Goal: Transaction & Acquisition: Purchase product/service

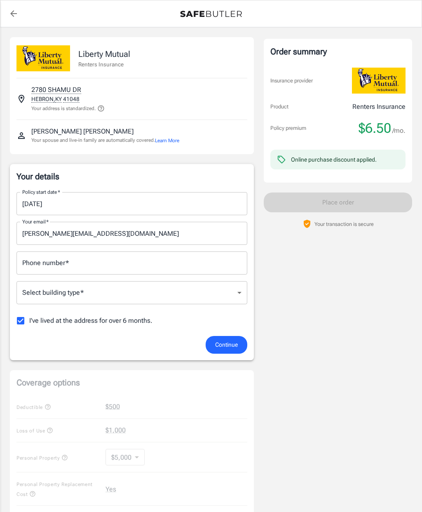
click at [185, 265] on input "Phone number   *" at bounding box center [132, 263] width 231 height 23
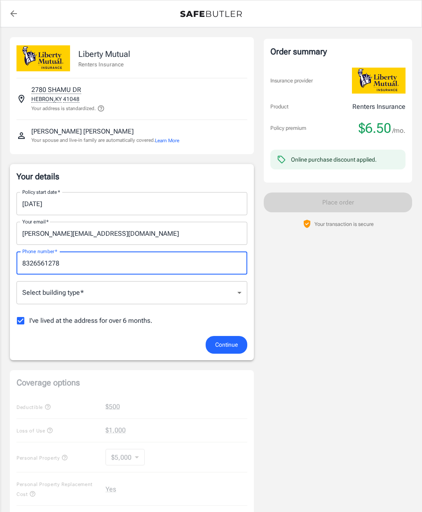
type input "8326561278"
click at [203, 291] on body "Policy premium $ 6.50 /mo Liberty Mutual Renters Insurance 2780 SHAMU DR HEBRON…" at bounding box center [211, 405] width 422 height 810
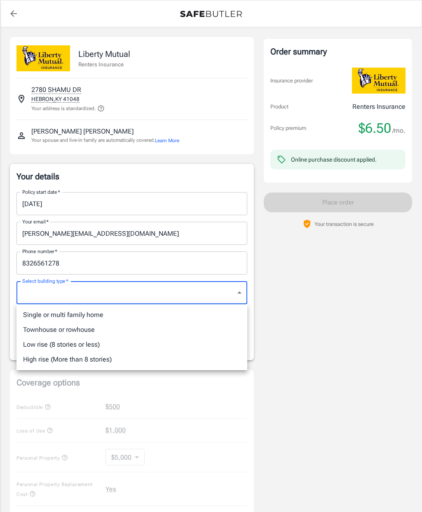
click at [103, 315] on li "Single or multi family home" at bounding box center [132, 315] width 231 height 15
type input "singlefamily"
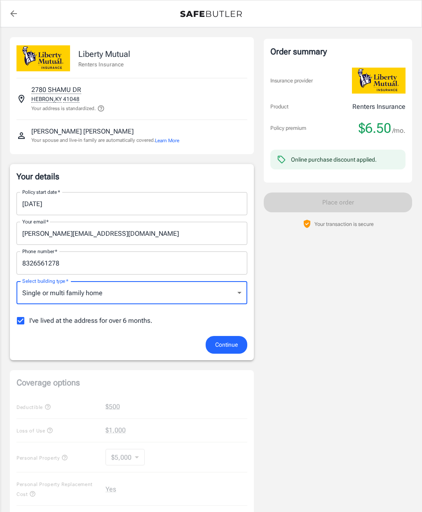
click at [22, 324] on input "I've lived at the address for over 6 months." at bounding box center [20, 320] width 17 height 17
checkbox input "false"
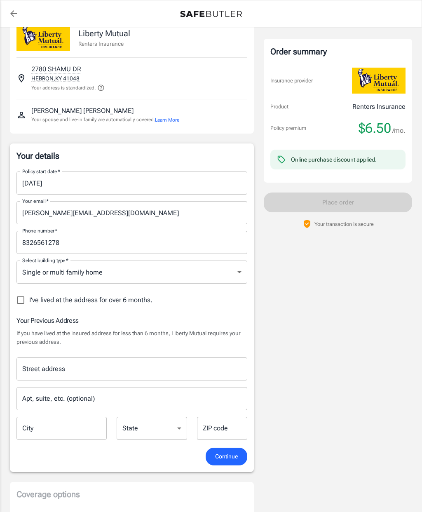
click at [198, 369] on input "Street address" at bounding box center [132, 369] width 224 height 16
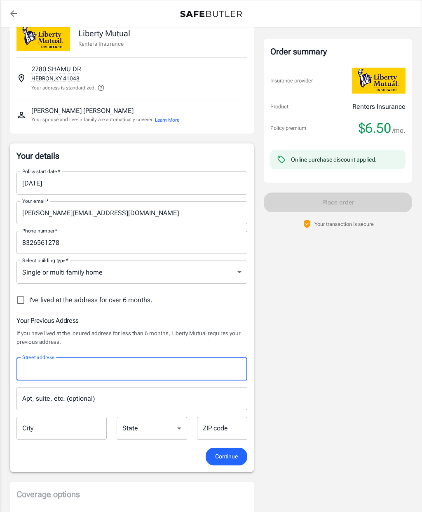
scroll to position [21, 0]
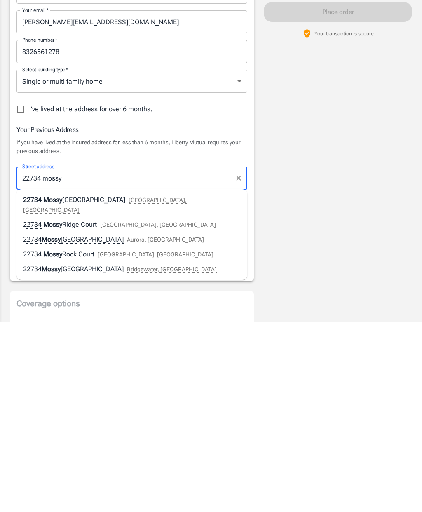
click at [114, 386] on div "22734 Mossy Oaks Road Spring, TX" at bounding box center [132, 396] width 218 height 20
type input "22734 Mossy Oaks Road"
type input "Spring"
select select "TX"
type input "77389"
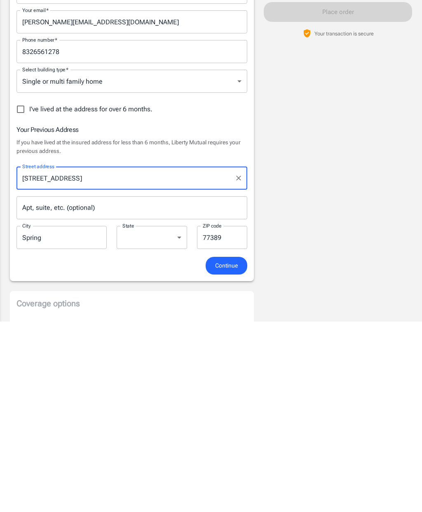
scroll to position [212, 0]
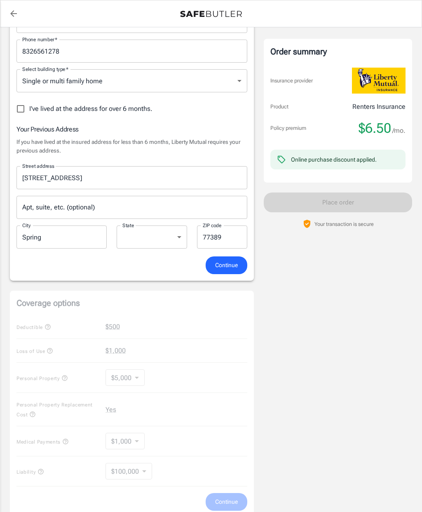
click at [229, 262] on span "Continue" at bounding box center [226, 265] width 23 height 10
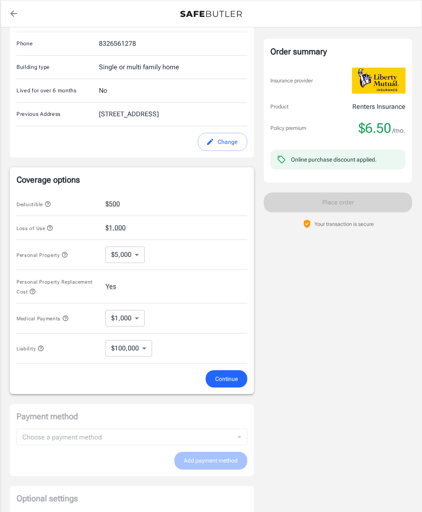
click at [136, 243] on body "Policy premium $ 6.50 /mo Liberty Mutual Renters Insurance 2780 SHAMU DR HEBRON…" at bounding box center [211, 197] width 422 height 819
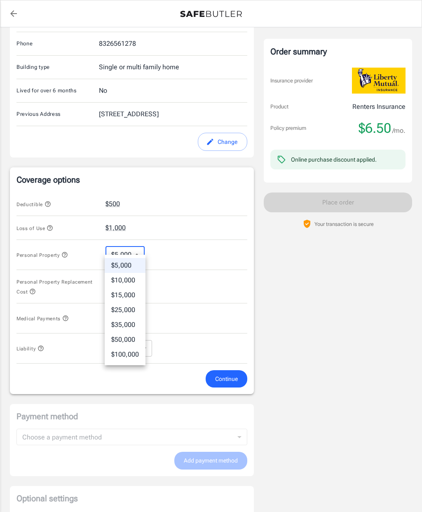
click at [187, 249] on div at bounding box center [211, 256] width 422 height 512
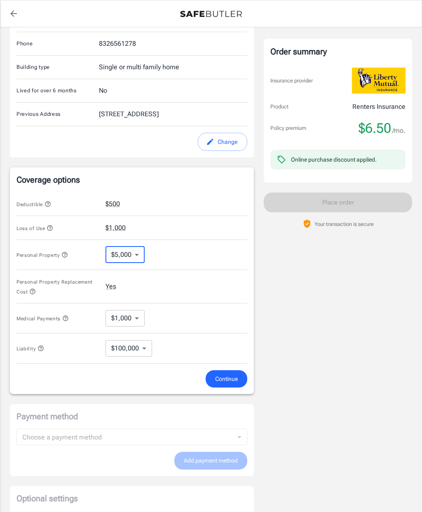
click at [130, 309] on body "Policy premium $ 6.50 /mo Liberty Mutual Renters Insurance 2780 SHAMU DR HEBRON…" at bounding box center [211, 197] width 422 height 819
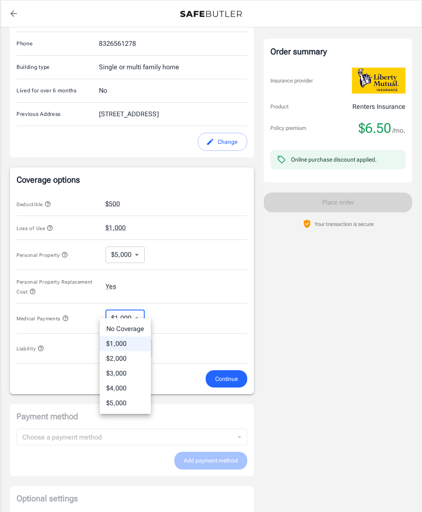
click at [132, 325] on li "No Coverage" at bounding box center [125, 329] width 51 height 15
type input "No Coverage"
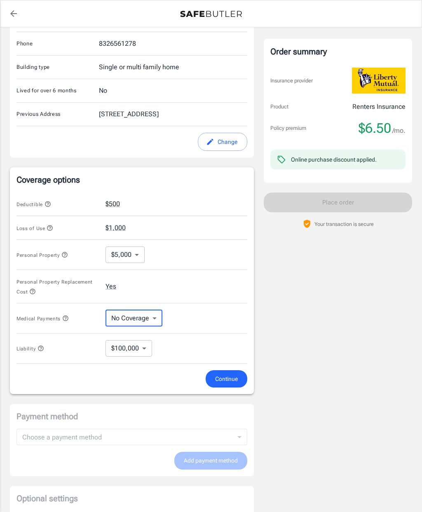
click at [67, 316] on icon "button" at bounding box center [65, 318] width 5 height 5
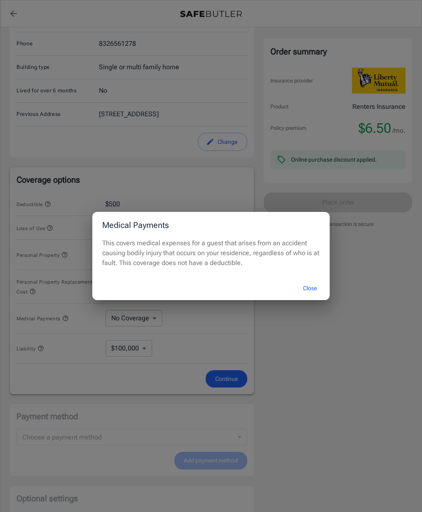
click at [310, 297] on button "Close" at bounding box center [310, 289] width 33 height 18
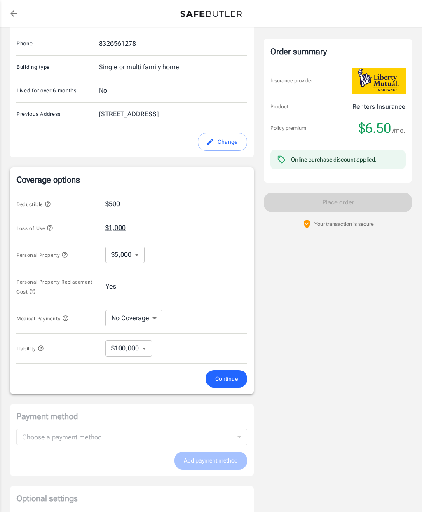
click at [125, 342] on body "Policy premium $ 6.50 /mo Liberty Mutual Renters Insurance 2780 SHAMU DR HEBRON…" at bounding box center [211, 197] width 422 height 819
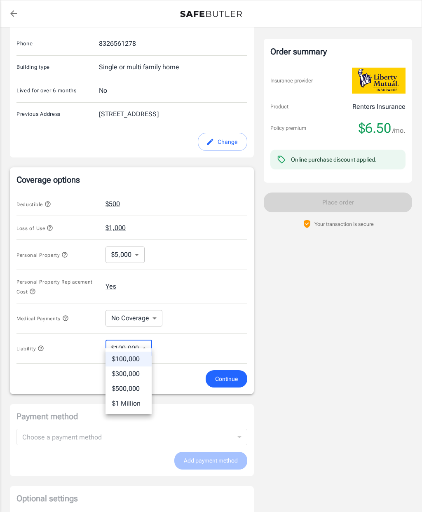
click at [206, 326] on div at bounding box center [211, 256] width 422 height 512
click at [293, 379] on div "Order summary Insurance provider Product Renters Insurance Policy premium $6.50…" at bounding box center [338, 182] width 149 height 714
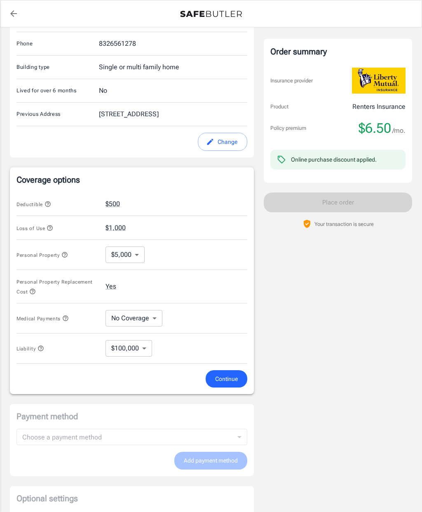
click at [231, 374] on span "Continue" at bounding box center [226, 379] width 23 height 10
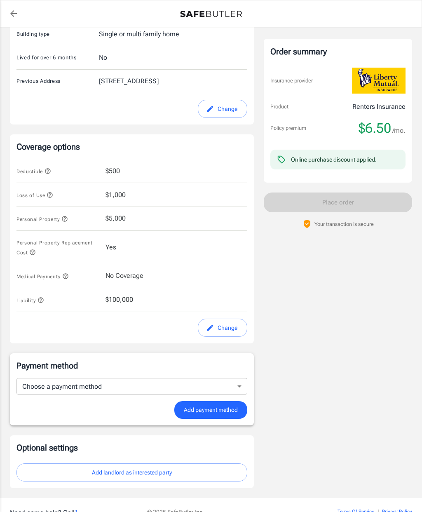
scroll to position [247, 0]
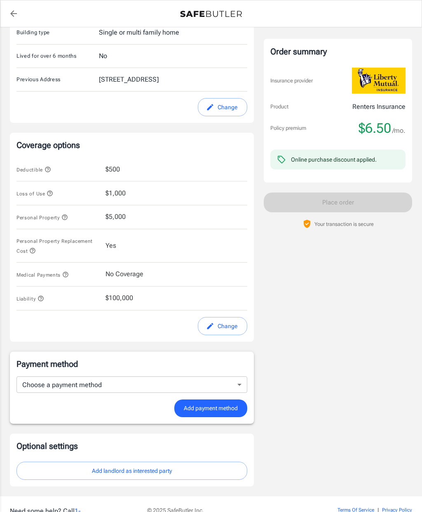
click at [135, 269] on span "No Coverage" at bounding box center [125, 274] width 38 height 10
click at [220, 317] on button "Change" at bounding box center [223, 326] width 50 height 19
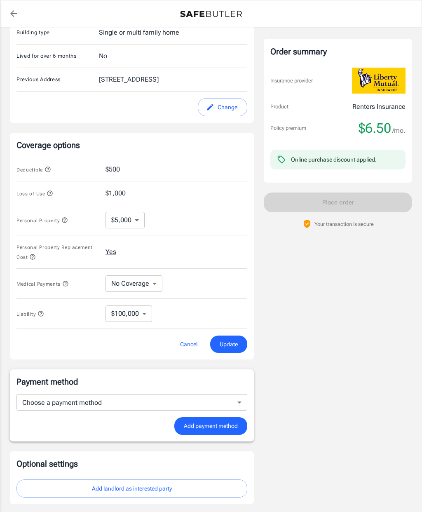
click at [144, 276] on body "Policy premium $ 6.50 /mo Liberty Mutual Renters Insurance 2780 SHAMU DR HEBRON…" at bounding box center [211, 162] width 422 height 819
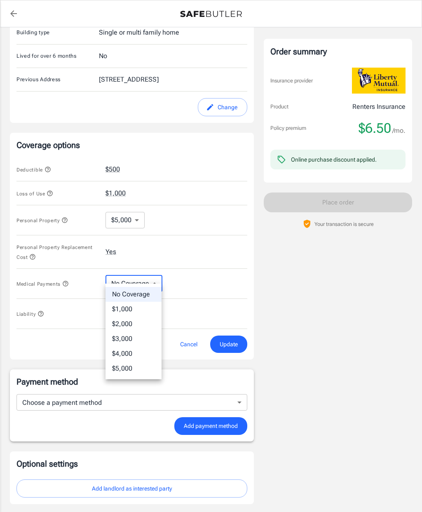
click at [146, 306] on li "$1,000" at bounding box center [134, 309] width 56 height 15
type input "1000"
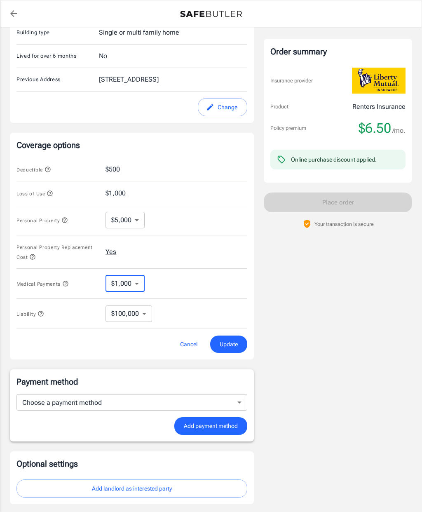
click at [66, 281] on icon "button" at bounding box center [65, 284] width 7 height 7
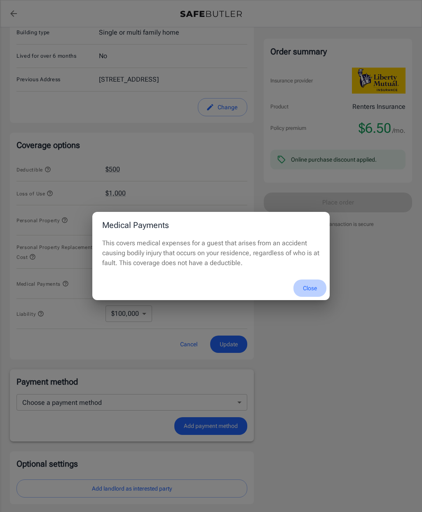
click at [314, 297] on button "Close" at bounding box center [310, 289] width 33 height 18
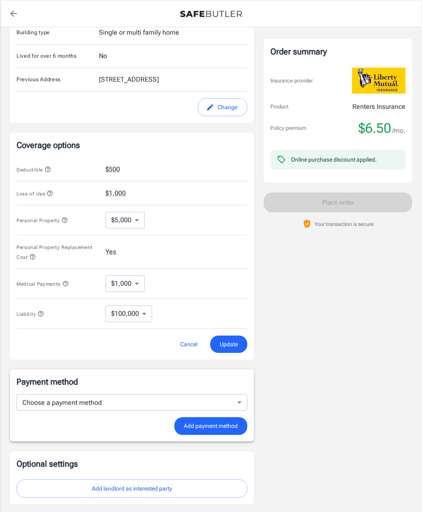
click at [232, 340] on span "Update" at bounding box center [229, 345] width 18 height 10
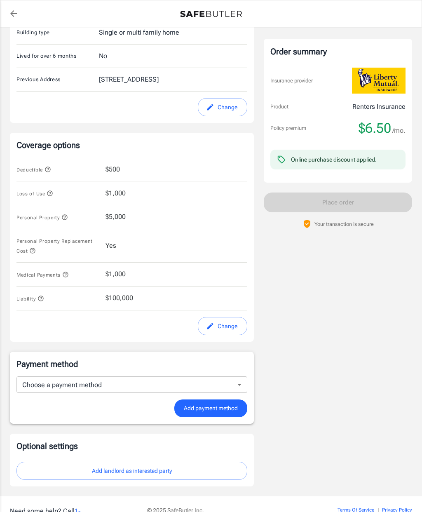
click at [237, 375] on body "Policy premium $ 6.50 /mo Liberty Mutual Renters Insurance 2780 SHAMU DR HEBRON…" at bounding box center [211, 153] width 422 height 801
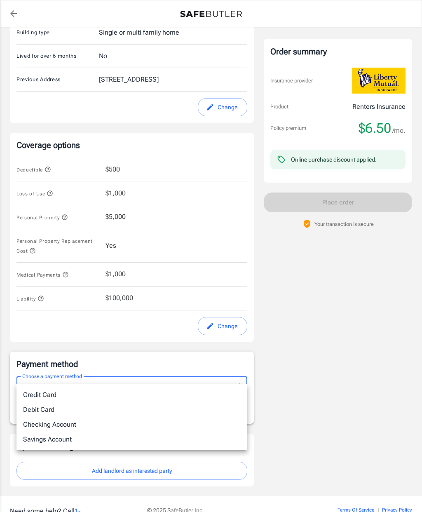
click at [213, 391] on li "Credit Card" at bounding box center [132, 395] width 231 height 15
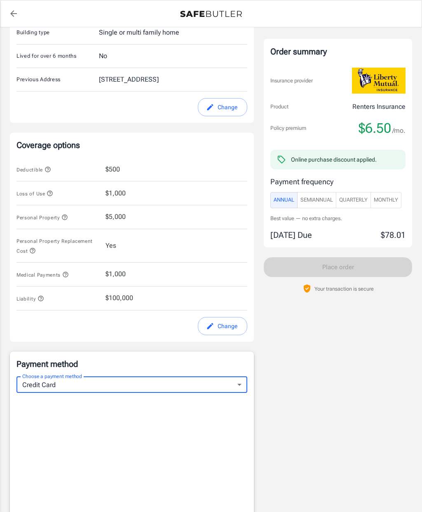
type input "credit"
click at [390, 196] on span "Monthly" at bounding box center [386, 200] width 24 height 9
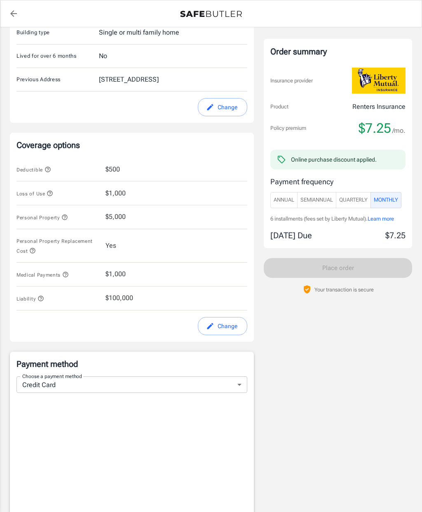
click at [286, 198] on span "Annual" at bounding box center [284, 200] width 21 height 9
click at [388, 197] on span "Monthly" at bounding box center [386, 200] width 24 height 9
click at [358, 203] on span "Quarterly" at bounding box center [354, 200] width 28 height 9
click at [322, 192] on button "SemiAnnual" at bounding box center [316, 200] width 39 height 16
click at [352, 197] on span "Quarterly" at bounding box center [354, 200] width 28 height 9
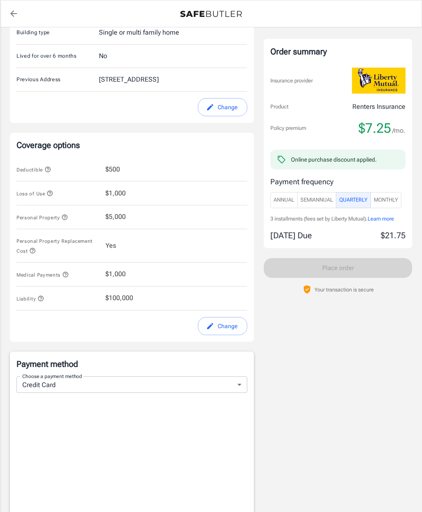
click at [394, 202] on span "Monthly" at bounding box center [386, 200] width 24 height 9
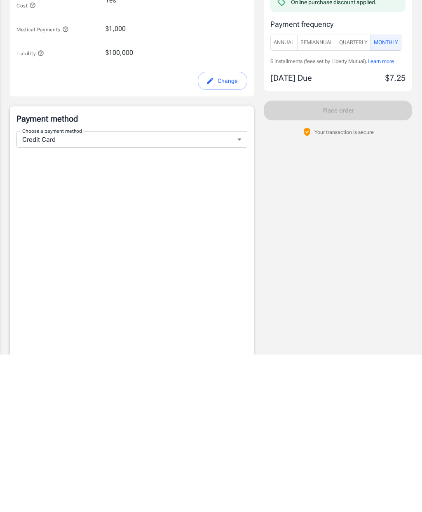
scroll to position [456, 0]
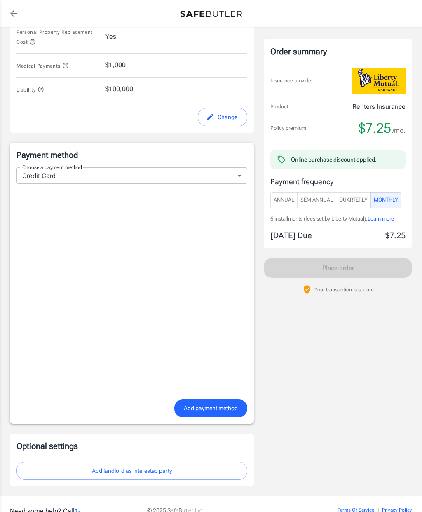
click at [399, 401] on div "Order summary Insurance provider Product Renters Insurance Policy premium $7.25…" at bounding box center [338, 34] width 149 height 906
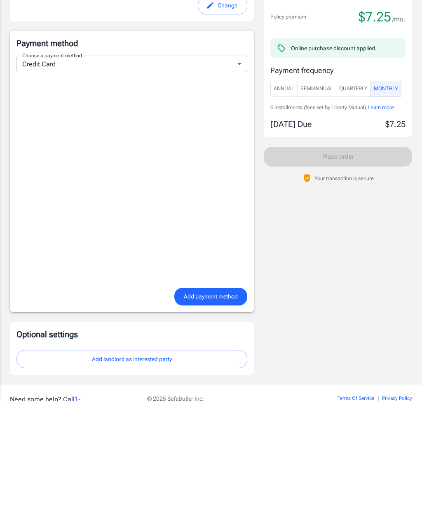
click at [295, 285] on div "Order summary Insurance provider Product Renters Insurance Policy premium $7.25…" at bounding box center [338, 34] width 149 height 906
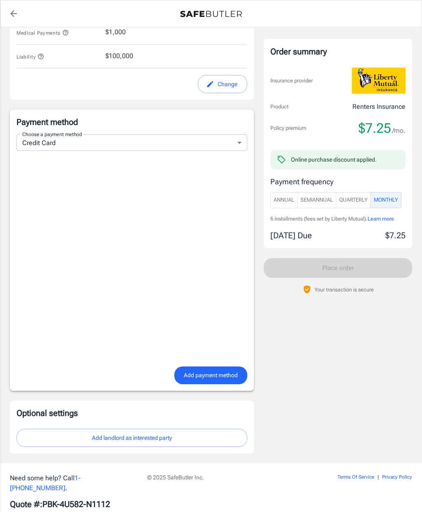
click at [203, 429] on button "Add landlord as interested party" at bounding box center [132, 438] width 231 height 19
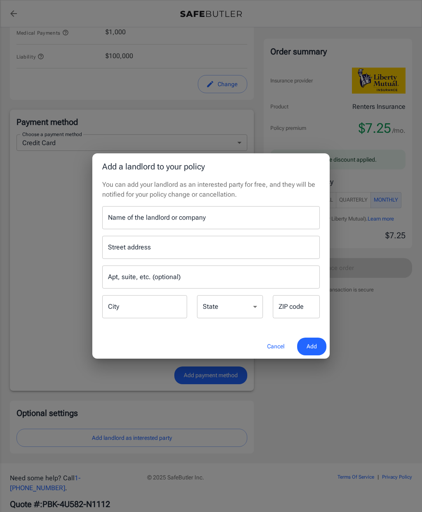
click at [279, 212] on input "Name of the landlord or company" at bounding box center [211, 217] width 218 height 23
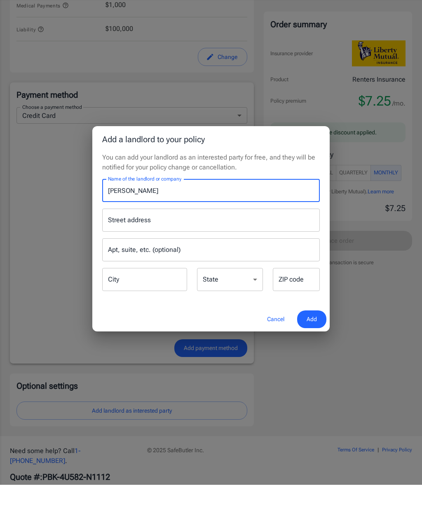
type input "Timothy Battle"
click at [294, 240] on input "Street address" at bounding box center [211, 248] width 210 height 16
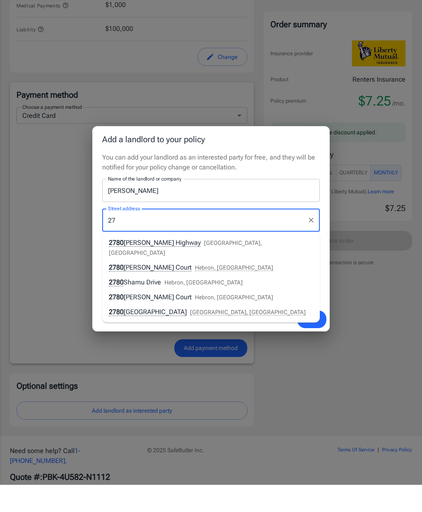
type input "2"
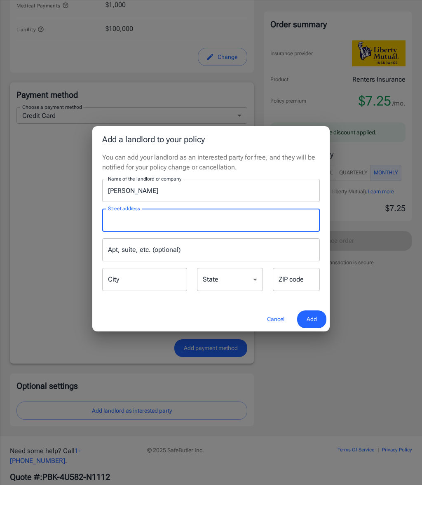
click at [271, 338] on button "Cancel" at bounding box center [276, 347] width 36 height 18
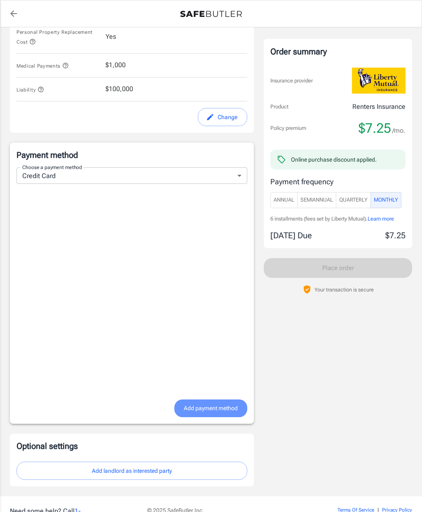
click at [231, 404] on span "Add payment method" at bounding box center [211, 409] width 54 height 10
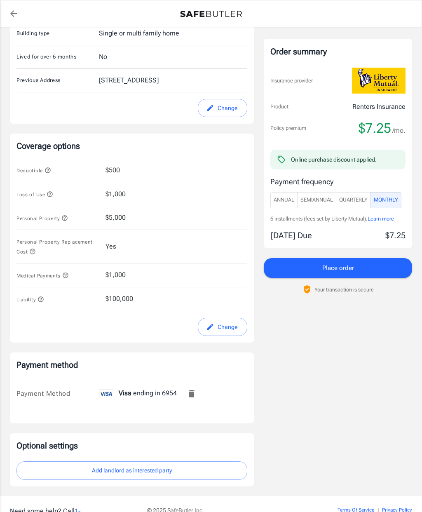
scroll to position [279, 0]
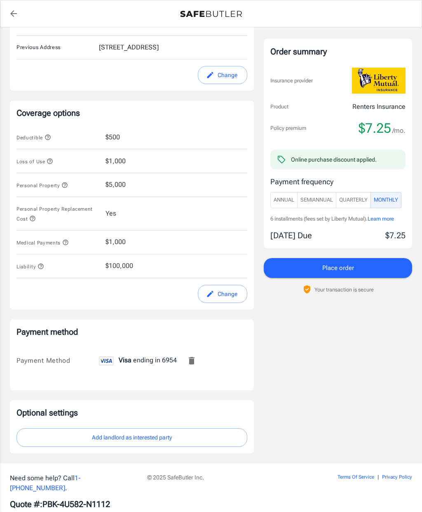
click at [379, 263] on button "Place order" at bounding box center [338, 268] width 149 height 20
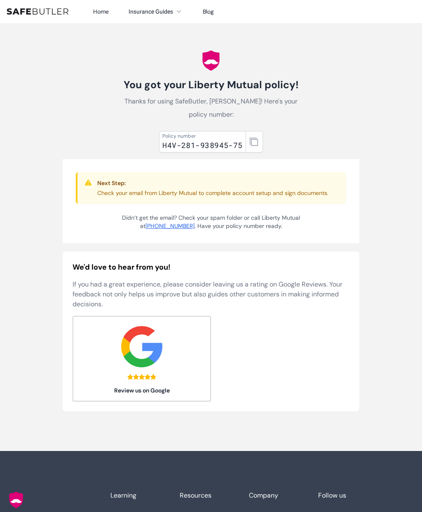
click at [253, 138] on icon "button" at bounding box center [254, 142] width 8 height 8
